Goal: Check status: Check status

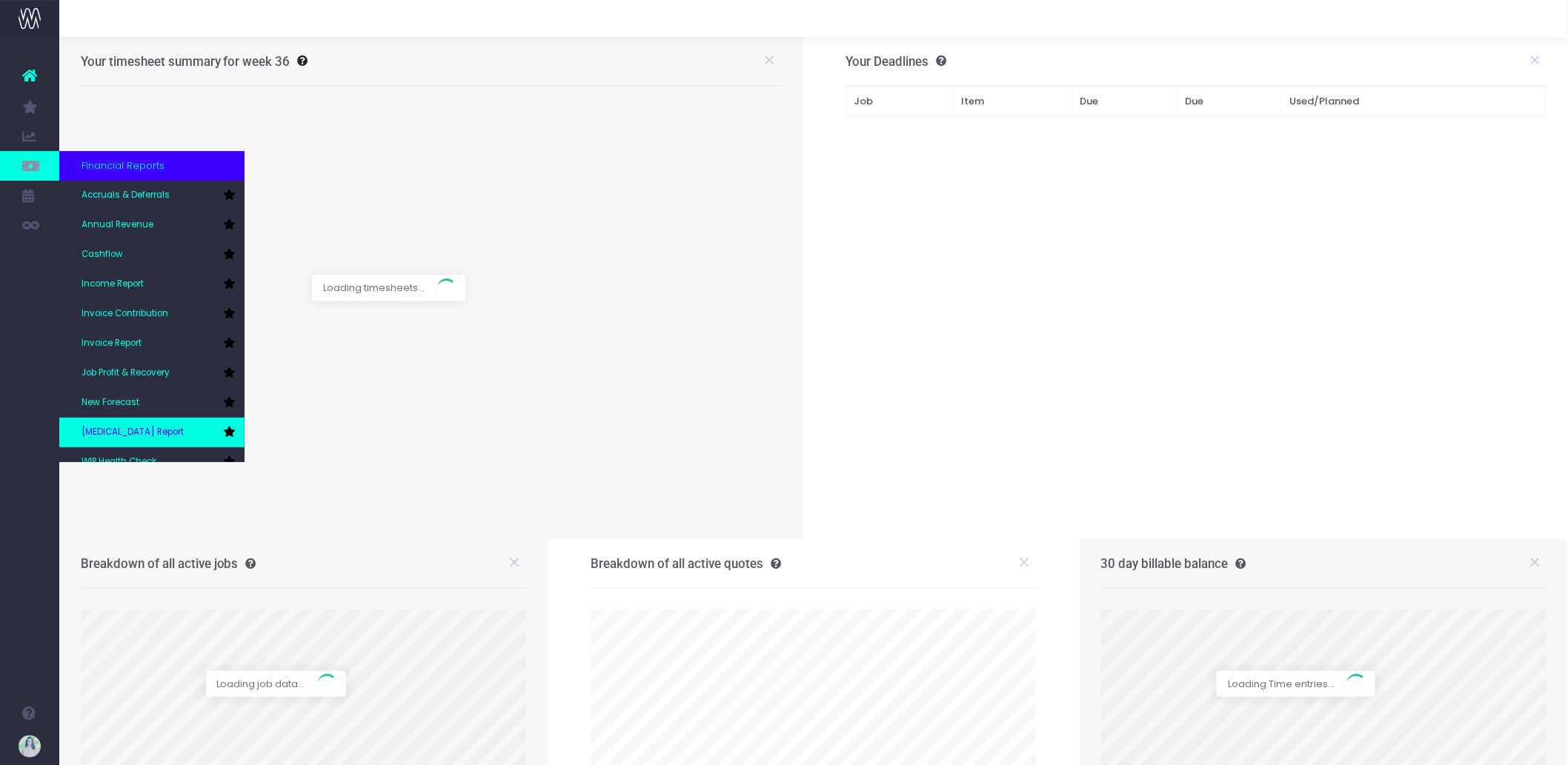
click at [146, 421] on link "[MEDICAL_DATA] Report" at bounding box center [152, 433] width 186 height 30
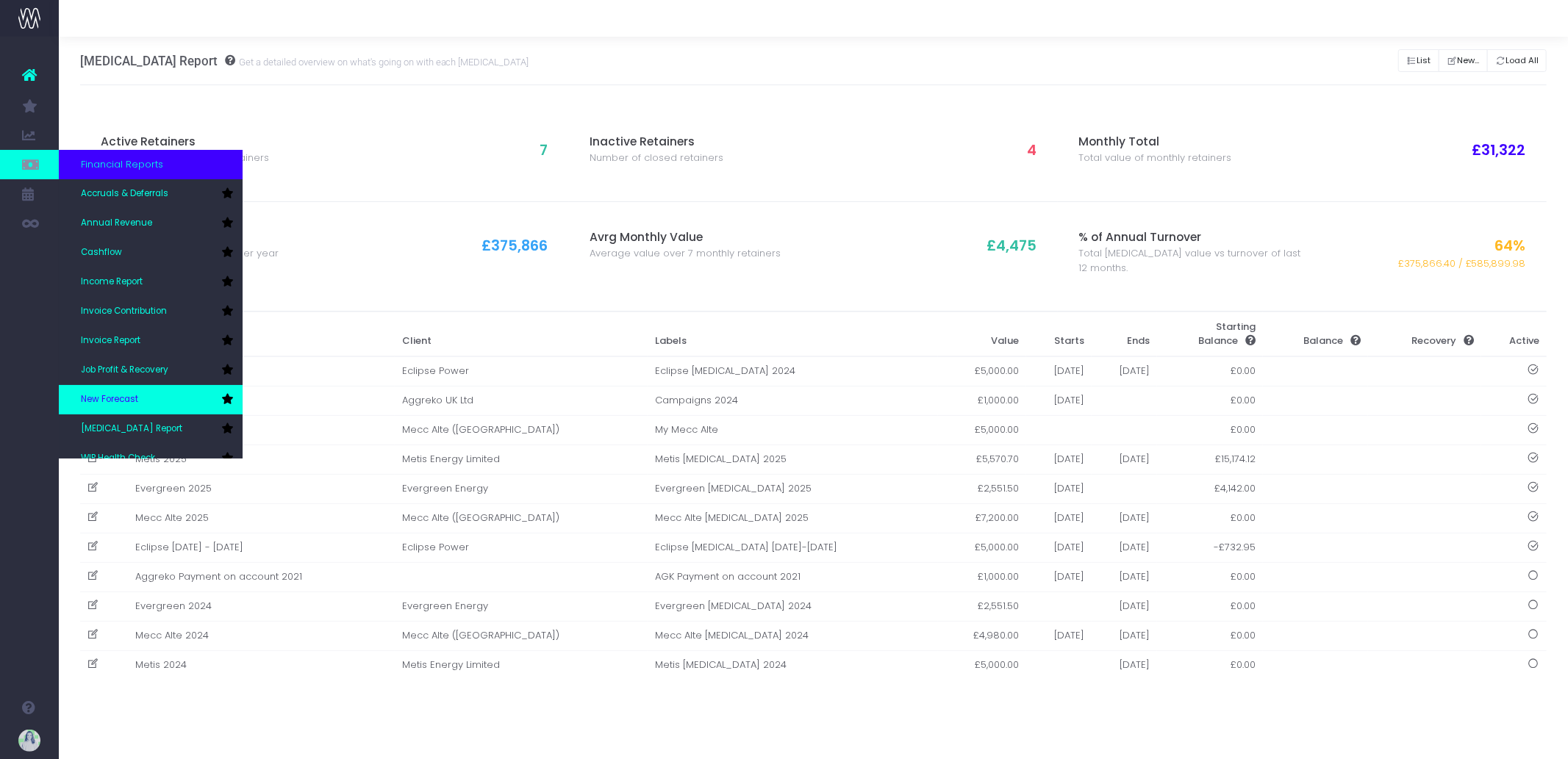
click at [155, 402] on link "New Forecast" at bounding box center [150, 400] width 184 height 30
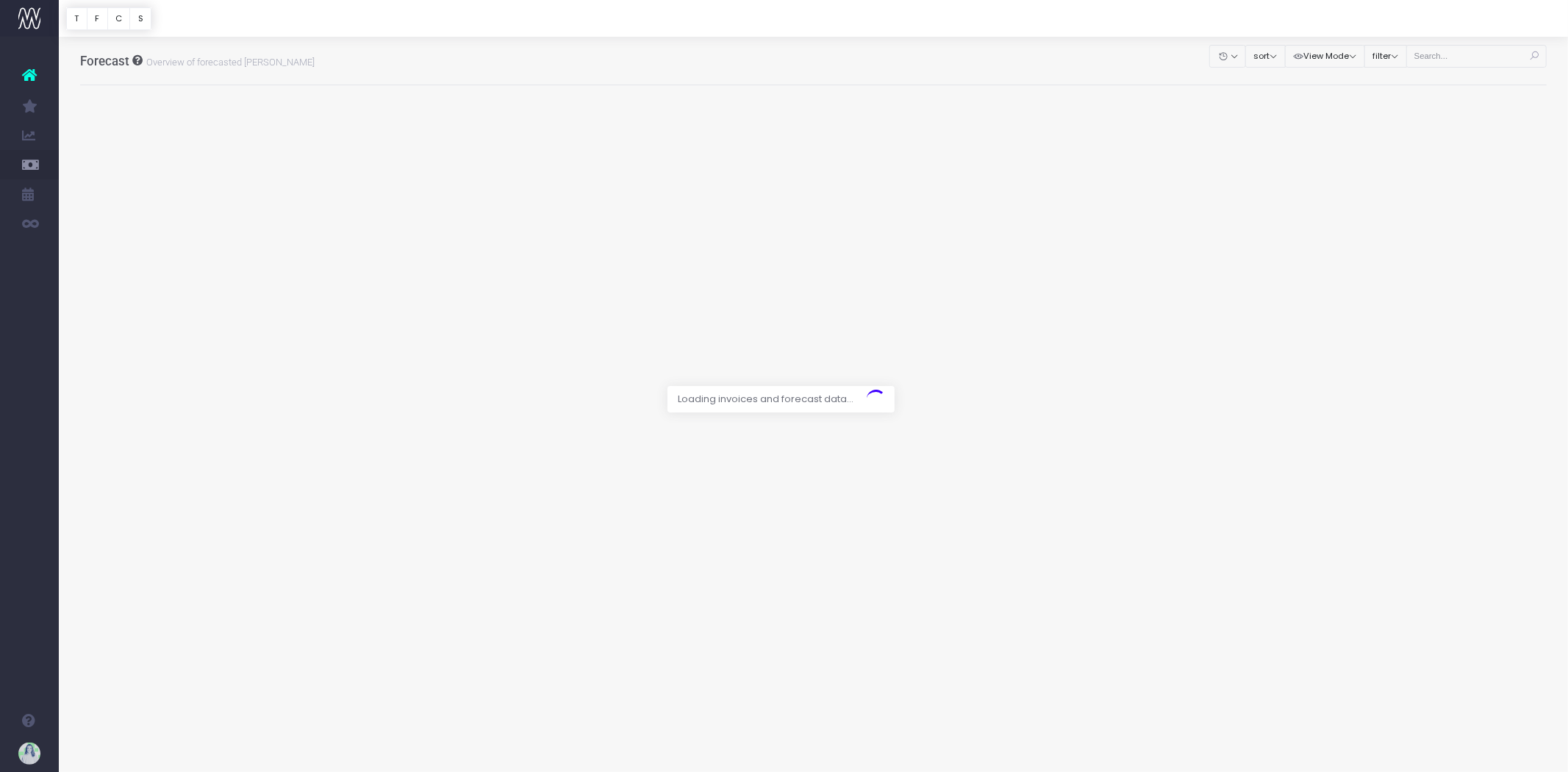
click at [1434, 54] on div at bounding box center [784, 386] width 1568 height 772
click at [1449, 55] on div at bounding box center [784, 386] width 1568 height 772
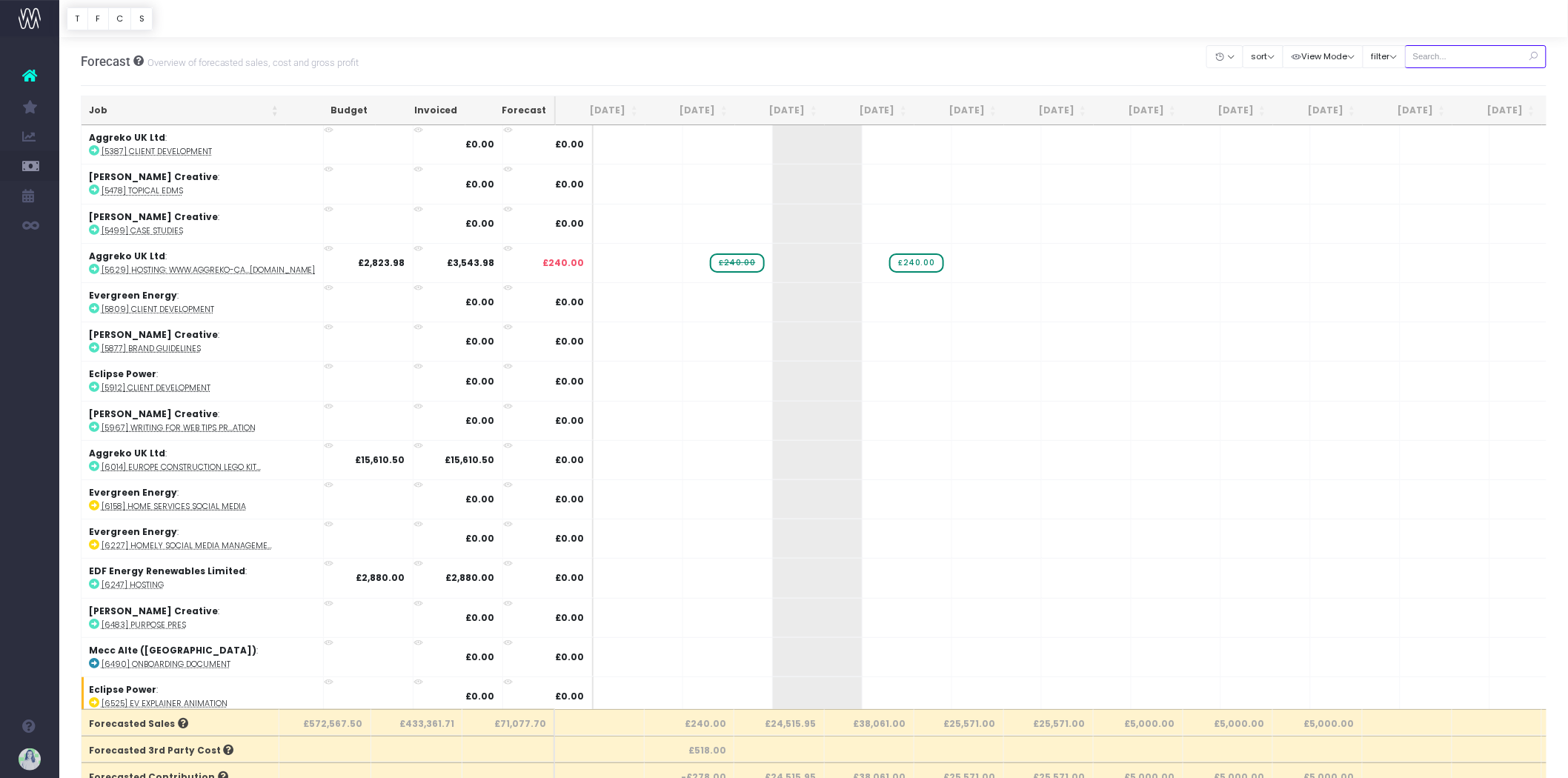
click at [1459, 60] on input "text" at bounding box center [1475, 56] width 143 height 23
type input "aggreko"
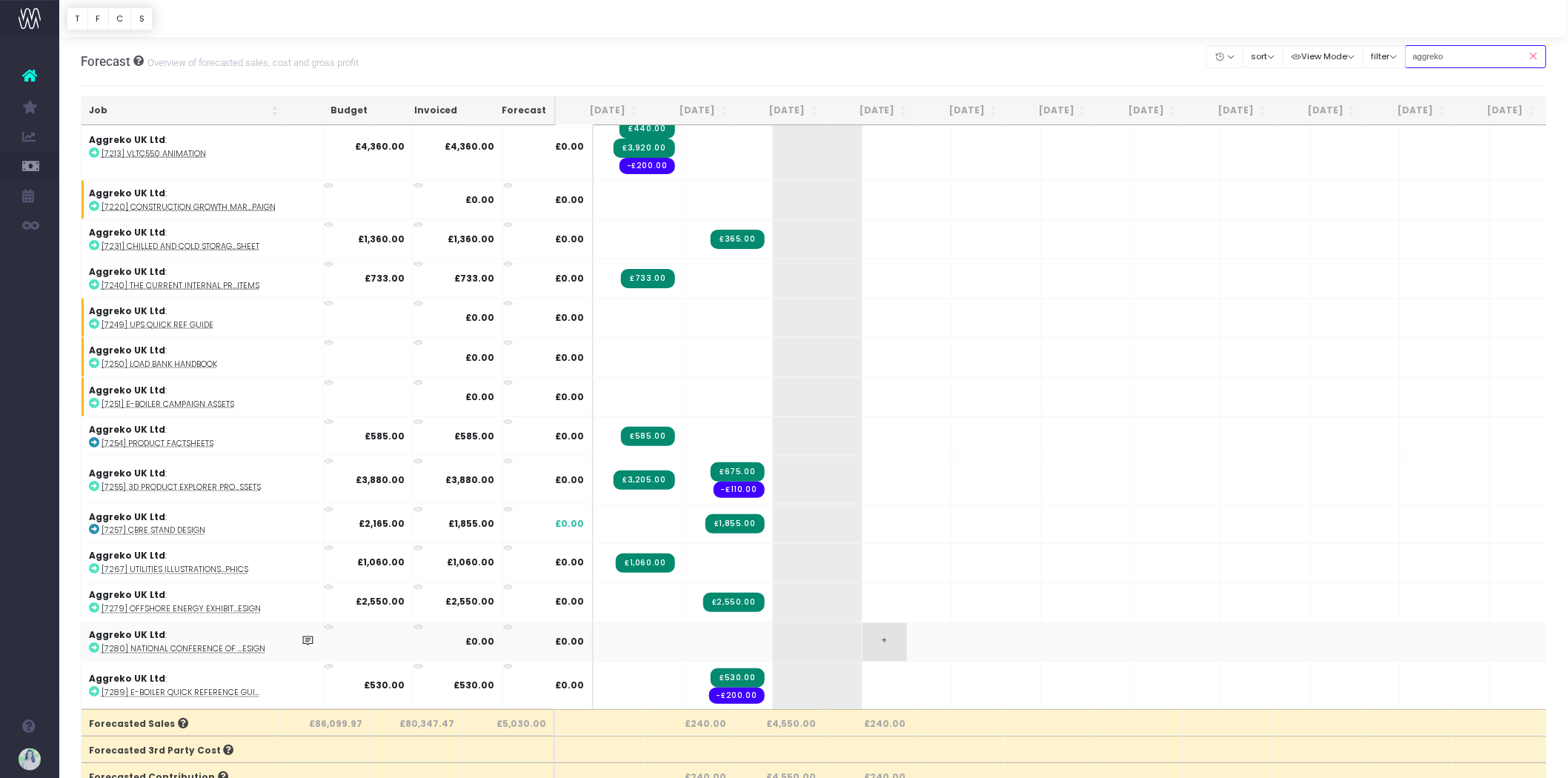
scroll to position [932, 0]
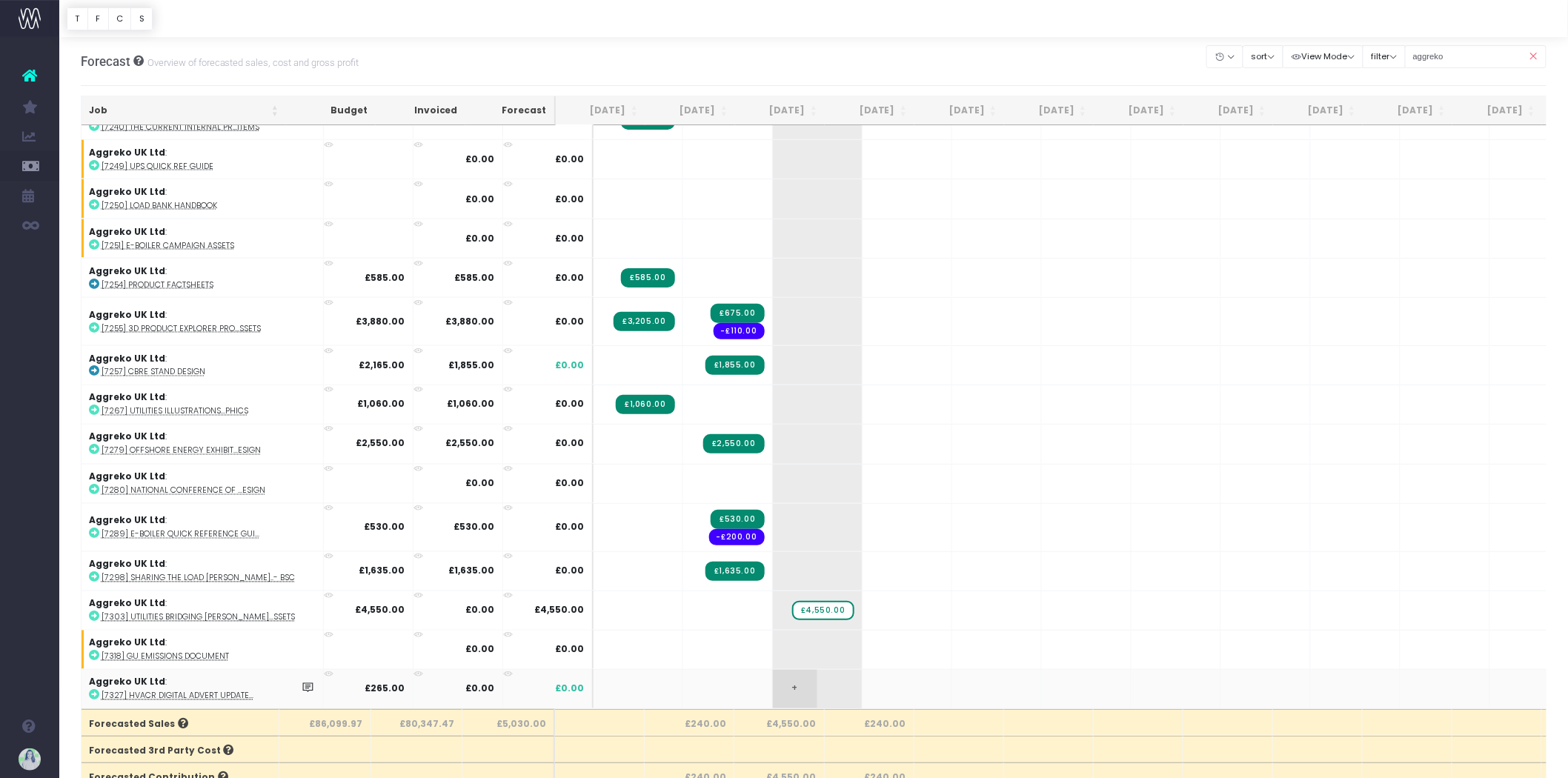
click at [773, 675] on span "+" at bounding box center [795, 689] width 45 height 39
click at [932, 717] on body "Oh my... this is bad. [PERSON_NAME] wasn't able to load this page. Please conta…" at bounding box center [784, 389] width 1568 height 778
